Goal: Learn about a topic

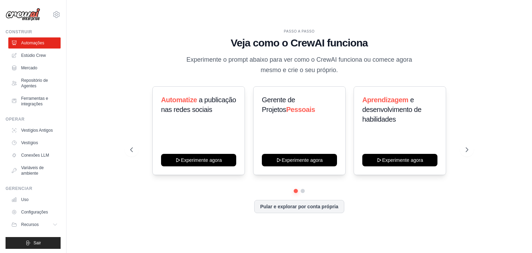
drag, startPoint x: 244, startPoint y: 60, endPoint x: 344, endPoint y: 71, distance: 100.1
click at [344, 71] on p "Experimente o prompt abaixo para ver como o CrewAI funciona ou comece agora mes…" at bounding box center [299, 65] width 233 height 20
click at [466, 152] on icon at bounding box center [467, 149] width 7 height 7
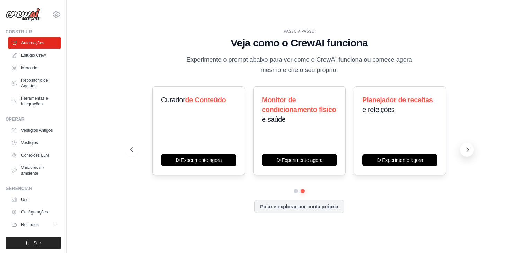
click at [466, 152] on icon at bounding box center [467, 149] width 7 height 7
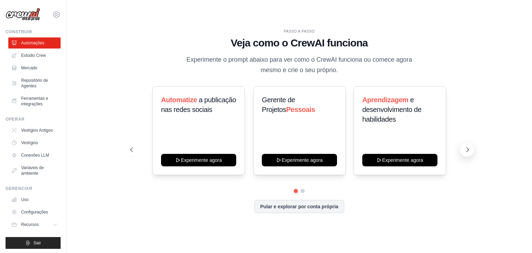
click at [466, 152] on icon at bounding box center [467, 149] width 7 height 7
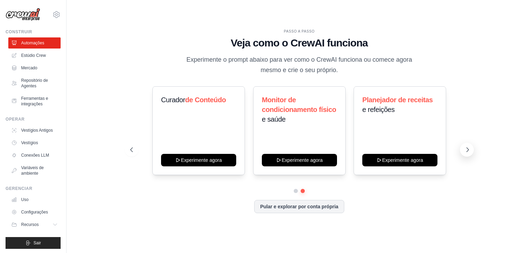
click at [466, 152] on icon at bounding box center [467, 149] width 7 height 7
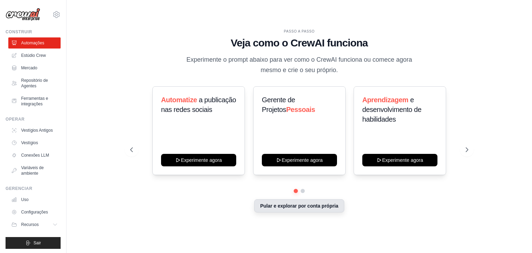
click at [316, 208] on font "Pular e explorar por conta própria" at bounding box center [299, 206] width 78 height 6
